Goal: Information Seeking & Learning: Learn about a topic

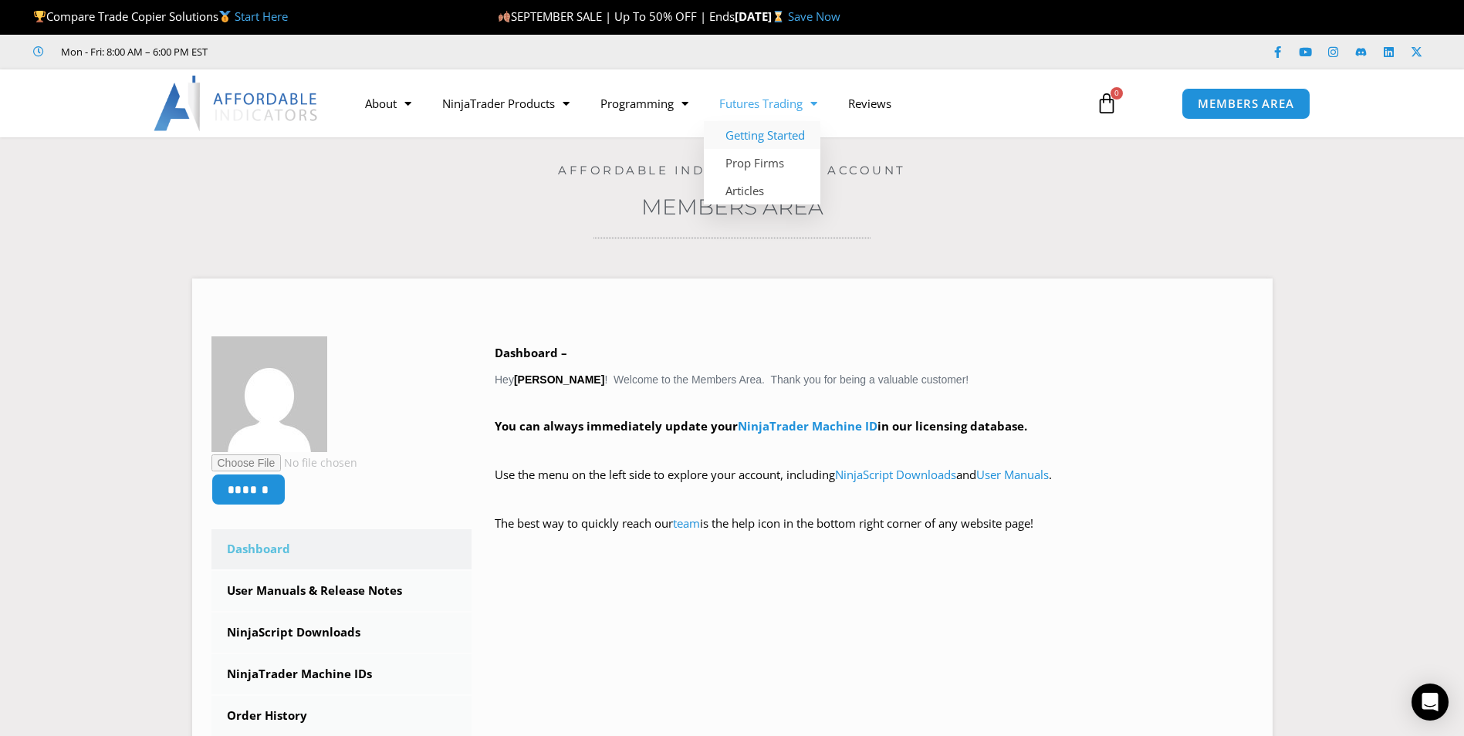
click at [803, 133] on link "Getting Started" at bounding box center [762, 135] width 117 height 28
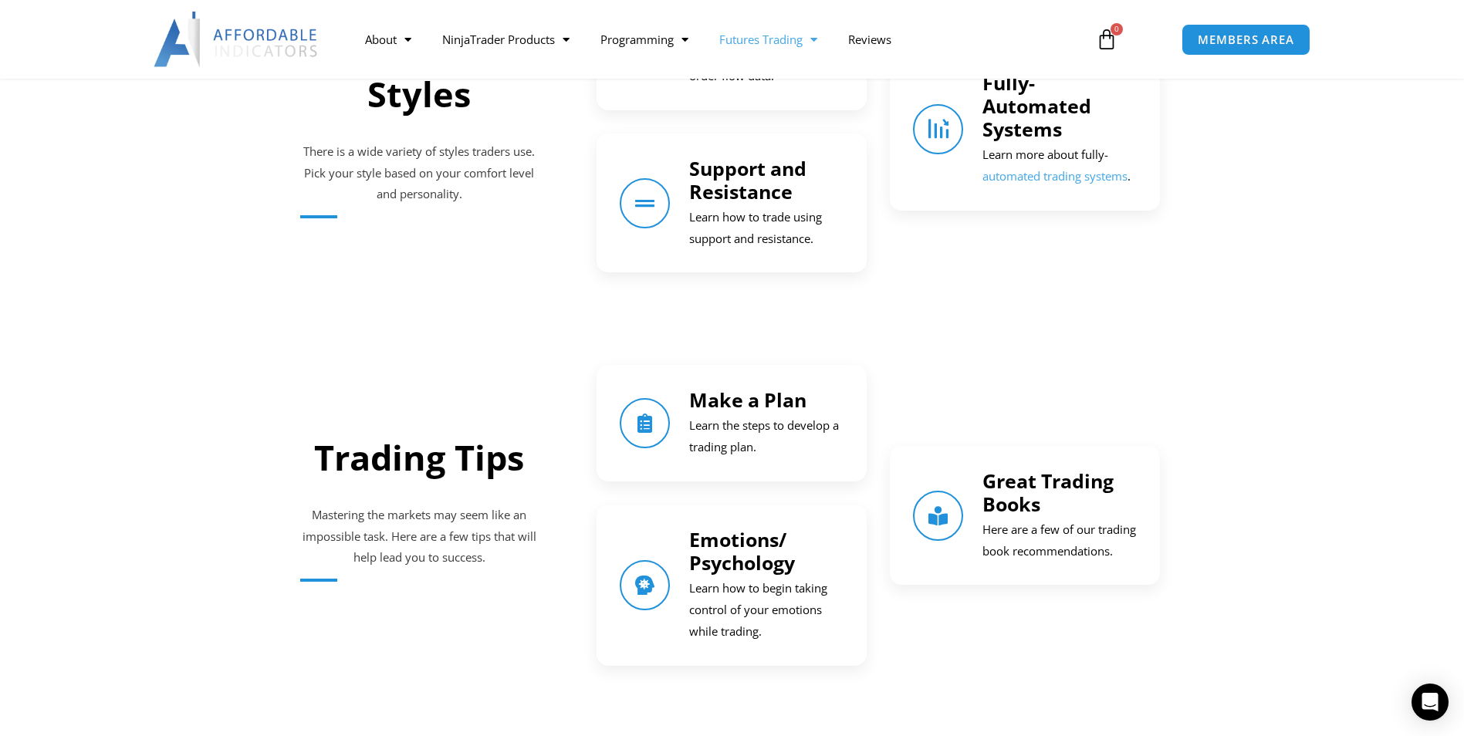
scroll to position [1981, 0]
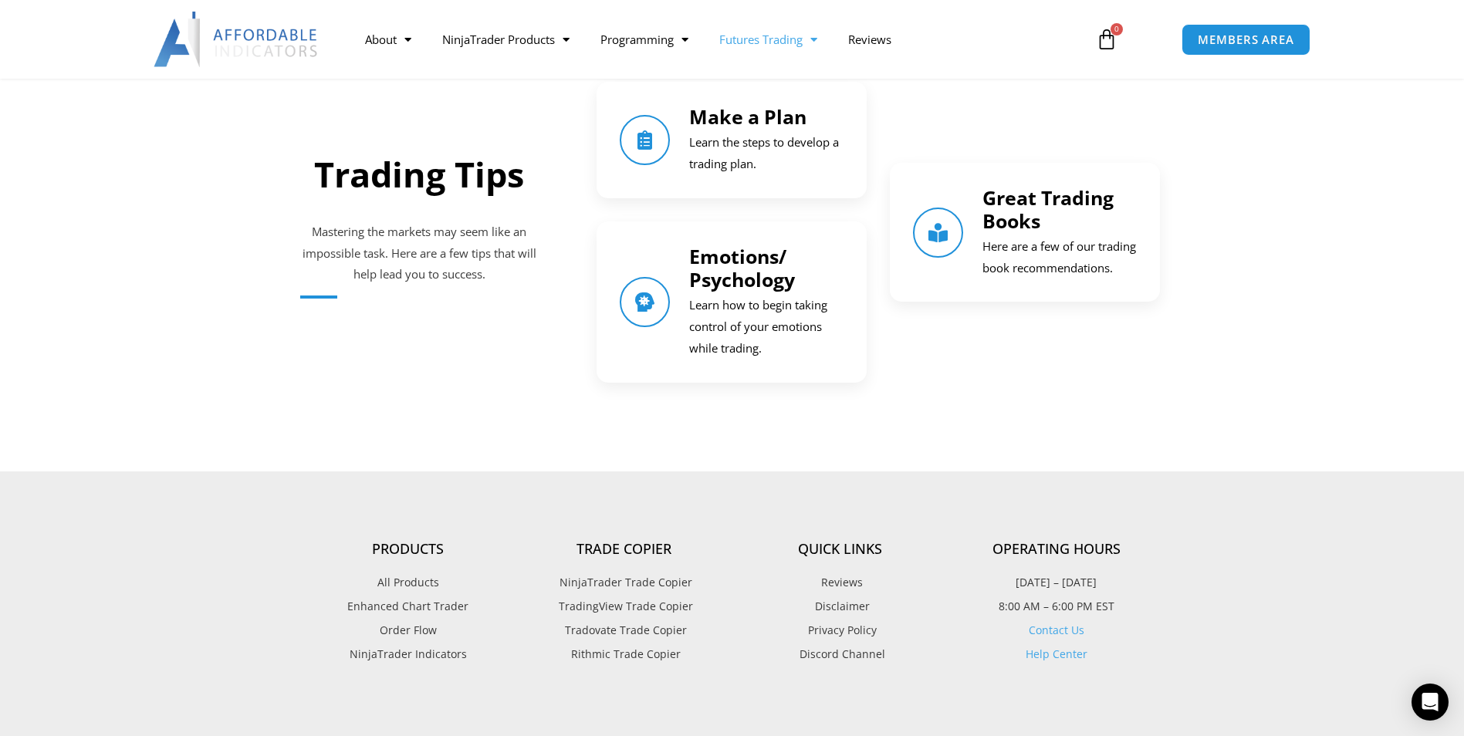
click at [971, 267] on div "Great Trading Books Here are a few of our trading book recommendations." at bounding box center [1025, 232] width 224 height 93
drag, startPoint x: 971, startPoint y: 267, endPoint x: 1049, endPoint y: 227, distance: 87.7
click at [1049, 236] on p "Here are a few of our trading book recommendations." at bounding box center [1060, 257] width 154 height 43
click at [1050, 236] on p "Here are a few of our trading book recommendations." at bounding box center [1060, 257] width 154 height 43
click at [1082, 201] on h4 "Great Trading Books" at bounding box center [1060, 209] width 154 height 46
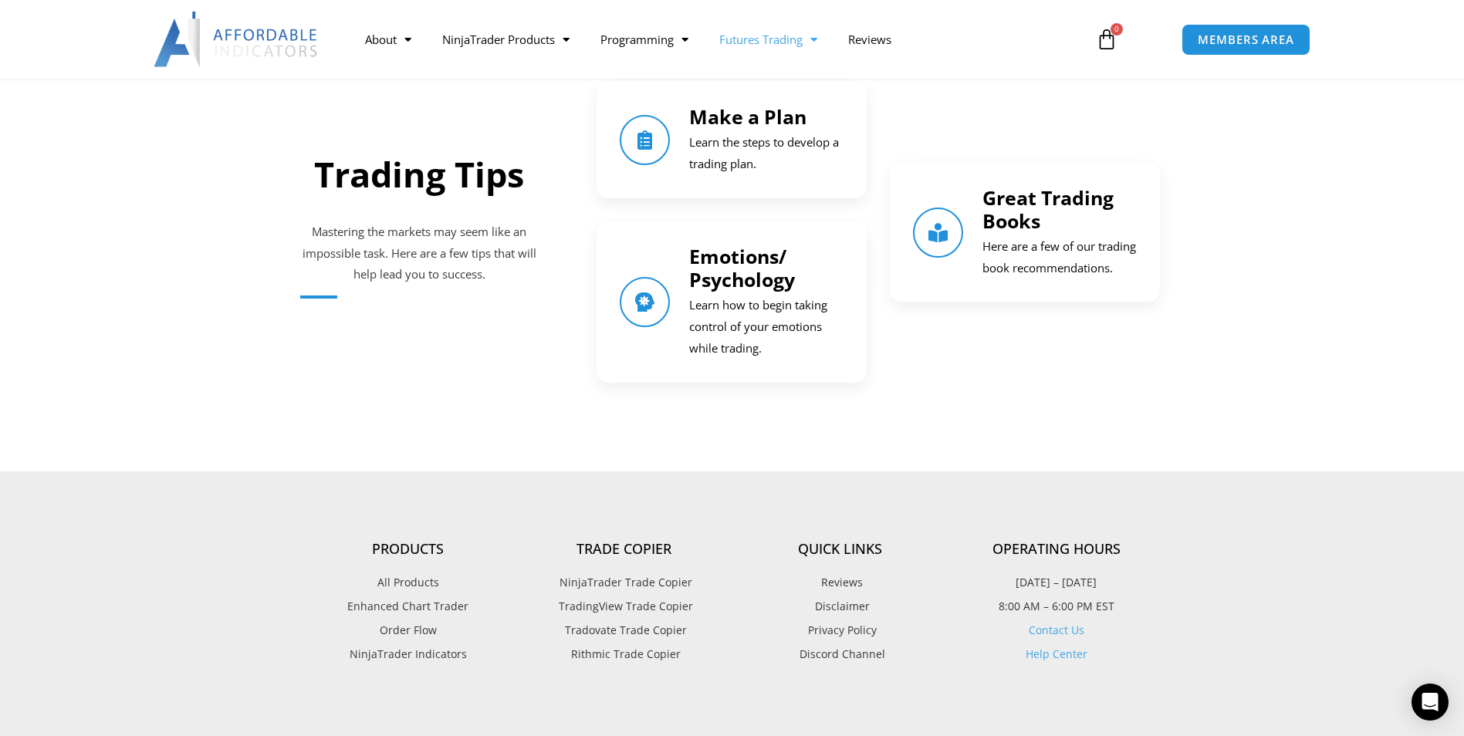
click at [1082, 201] on h4 "Great Trading Books" at bounding box center [1060, 209] width 154 height 46
click at [945, 242] on icon "Great Trading Books" at bounding box center [939, 233] width 22 height 22
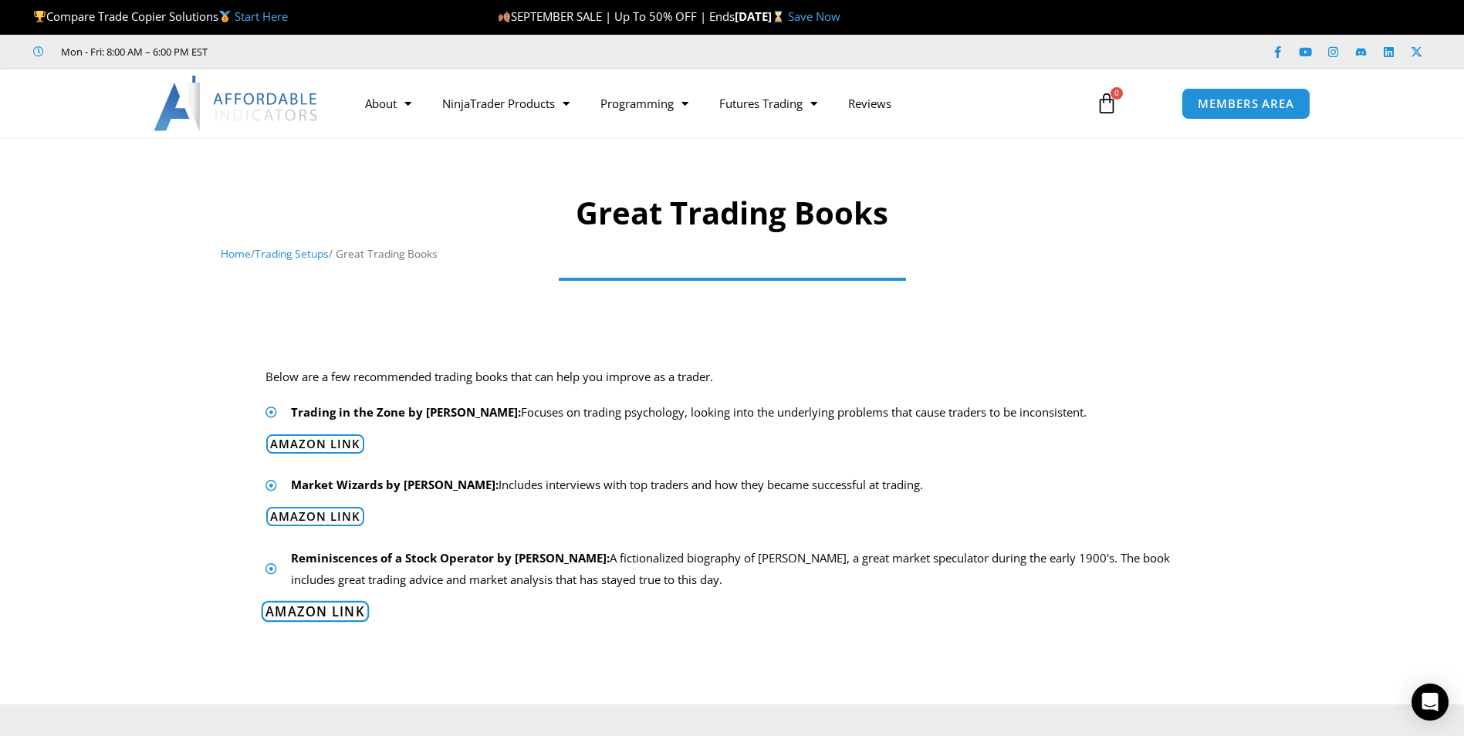
click at [319, 609] on span "Amazon Link" at bounding box center [316, 611] width 100 height 13
click at [320, 445] on span "Amazon Link" at bounding box center [316, 444] width 100 height 13
